Goal: Information Seeking & Learning: Understand process/instructions

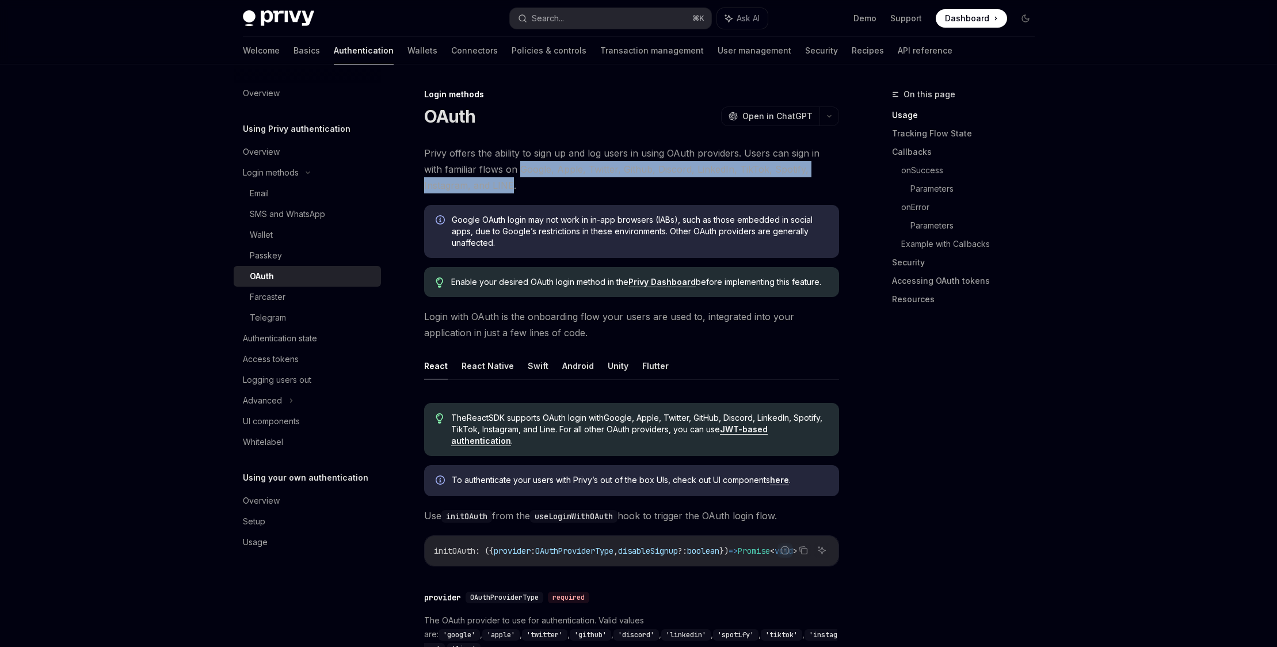
drag, startPoint x: 500, startPoint y: 167, endPoint x: 462, endPoint y: 188, distance: 44.1
click at [462, 188] on span "Privy offers the ability to sign up and log users in using OAuth providers. Use…" at bounding box center [631, 169] width 415 height 48
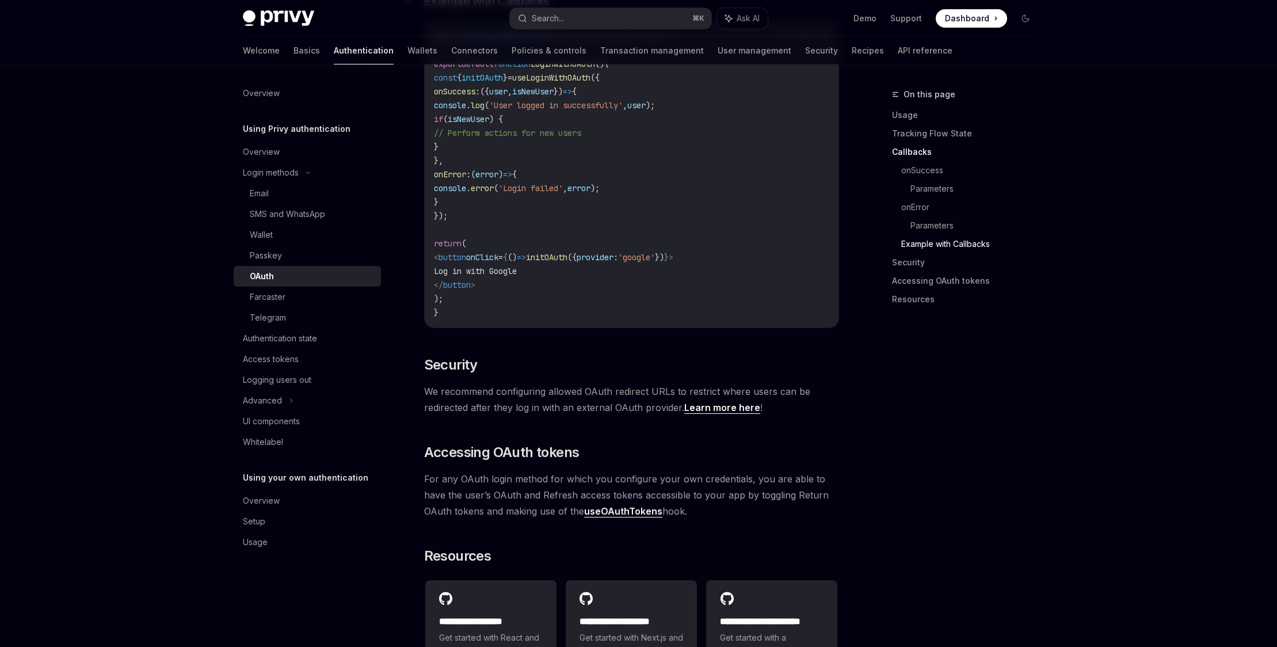
scroll to position [2389, 0]
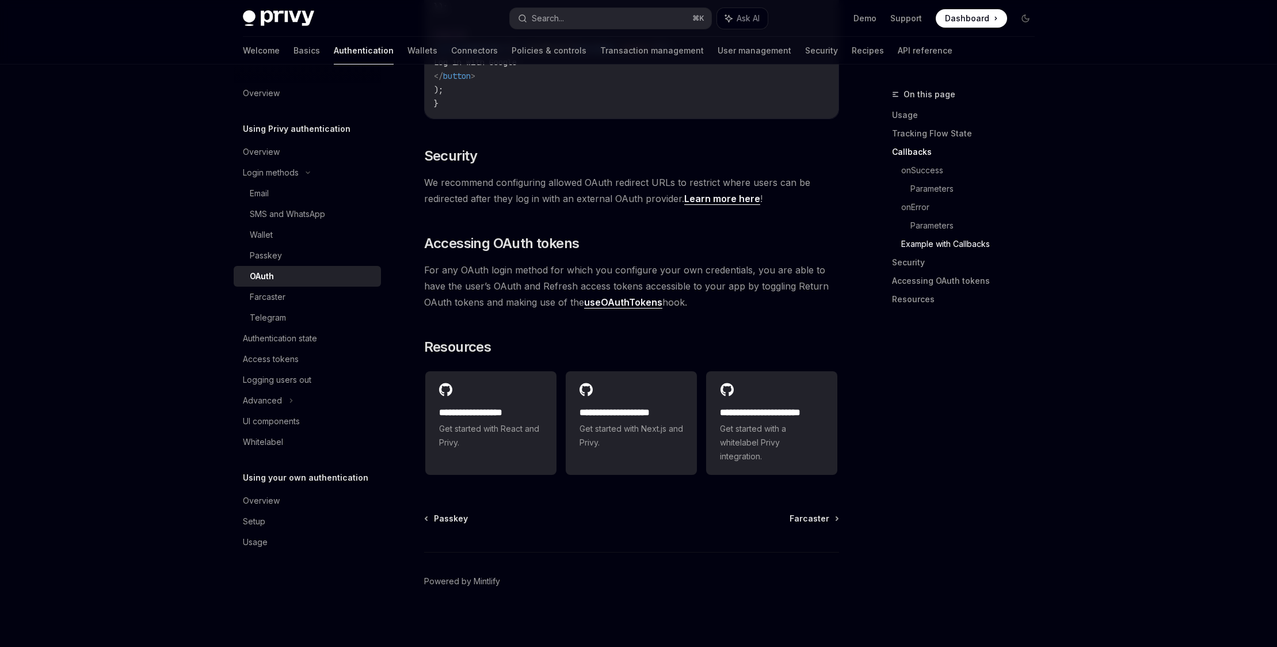
click at [608, 298] on link "useOAuthTokens" at bounding box center [623, 302] width 78 height 12
type textarea "*"
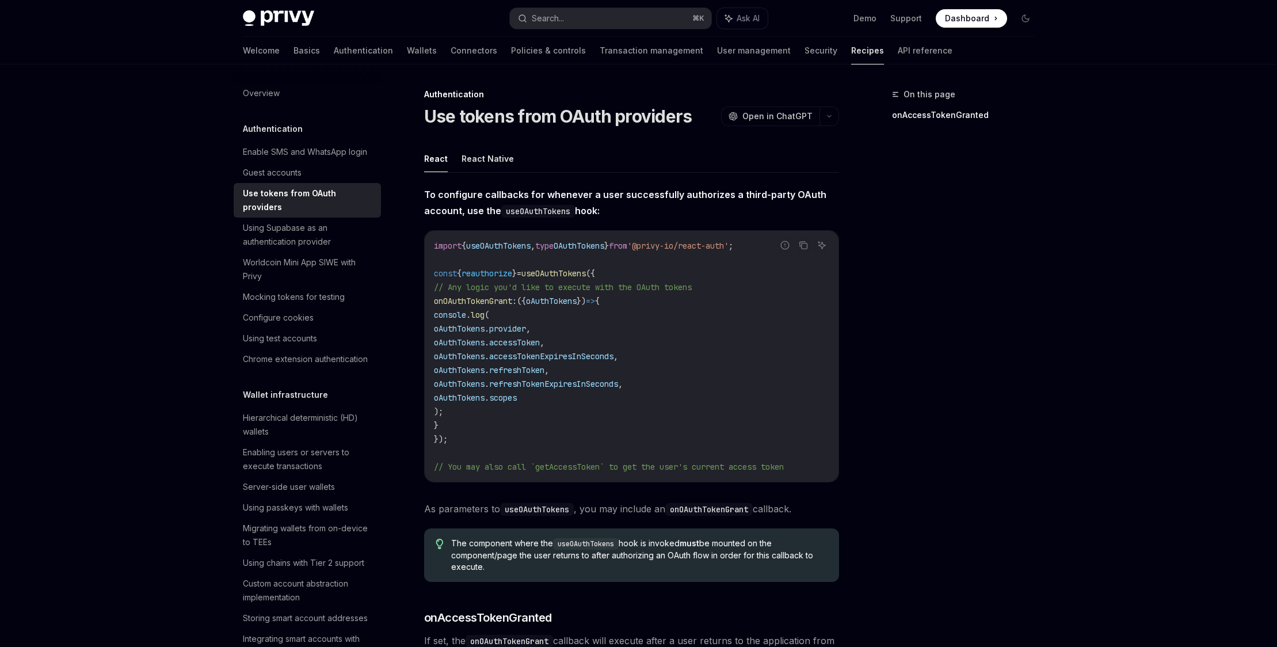
click at [1013, 280] on div "On this page onAccessTokenGranted" at bounding box center [956, 366] width 175 height 559
click at [980, 262] on div "On this page onAccessTokenGranted" at bounding box center [956, 366] width 175 height 559
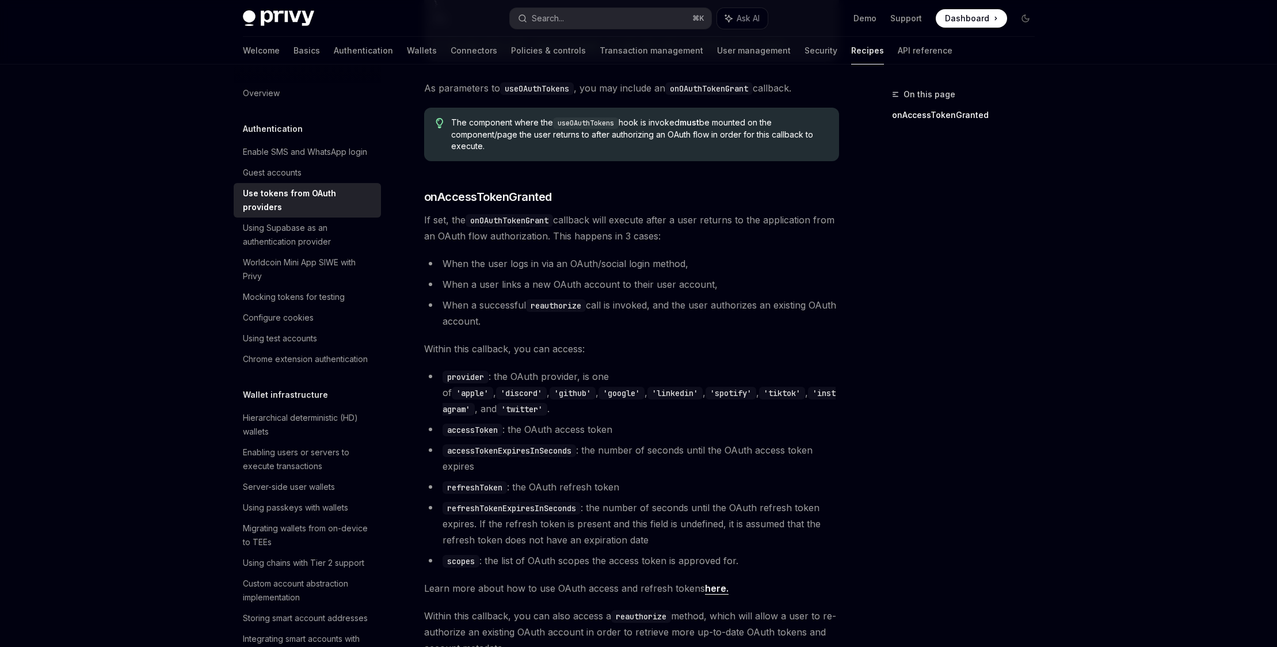
scroll to position [487, 0]
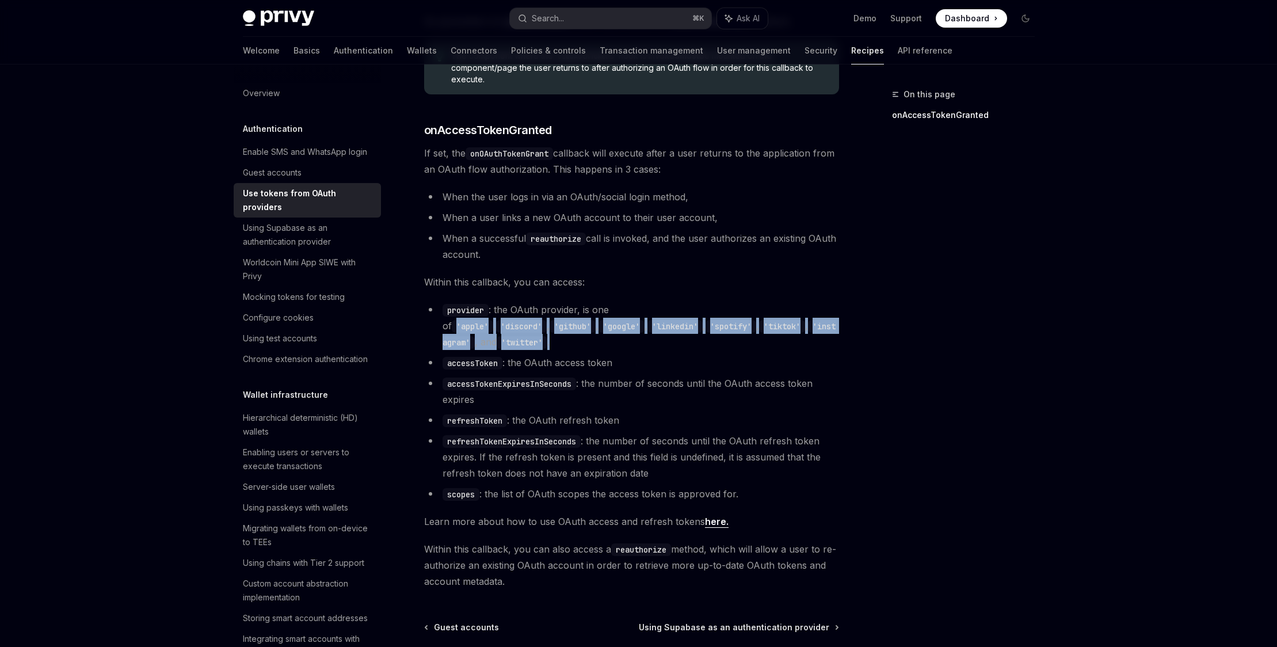
drag, startPoint x: 768, startPoint y: 331, endPoint x: 625, endPoint y: 315, distance: 144.2
click at [625, 315] on li "provider : the OAuth provider, is one of 'apple' , 'discord' , 'github' , 'goog…" at bounding box center [631, 326] width 415 height 48
copy li "'apple' , 'discord' , 'github' , 'google' , 'linkedin' , 'spotify' , 'tiktok' ,…"
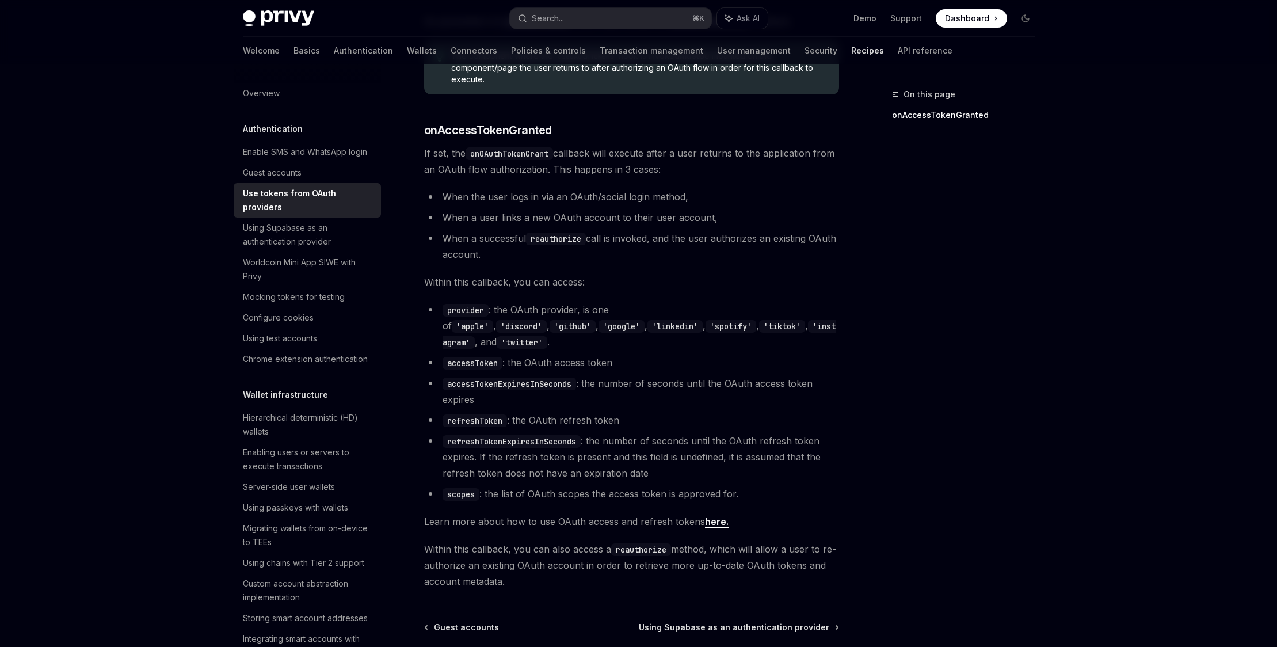
click at [764, 375] on li "accessTokenExpiresInSeconds : the number of seconds until the OAuth access toke…" at bounding box center [631, 391] width 415 height 32
click at [161, 116] on div "Privy Docs home page Search... ⌘ K Ask AI Demo Support Dashboard Dashboard Sear…" at bounding box center [638, 137] width 1277 height 1248
